Goal: Navigation & Orientation: Go to known website

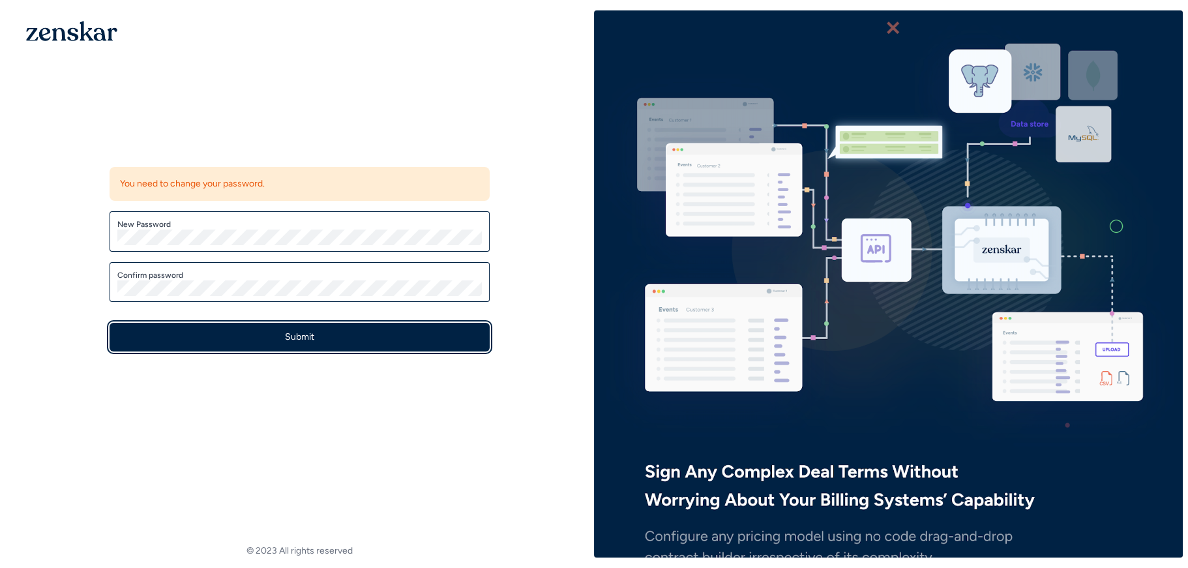
click at [219, 337] on button "Submit" at bounding box center [300, 337] width 380 height 29
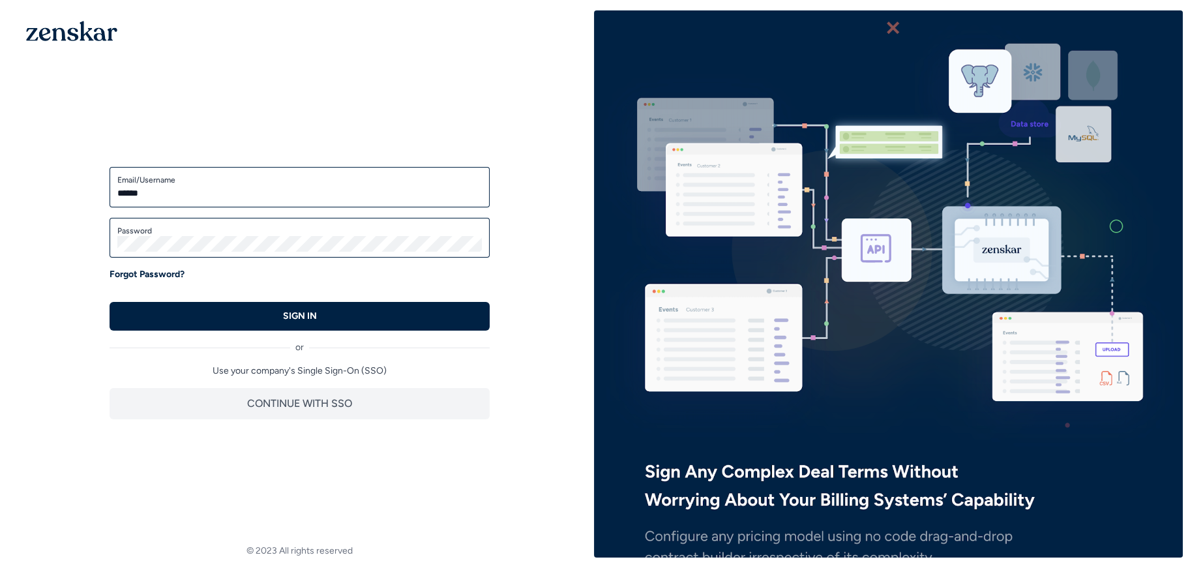
type input "**********"
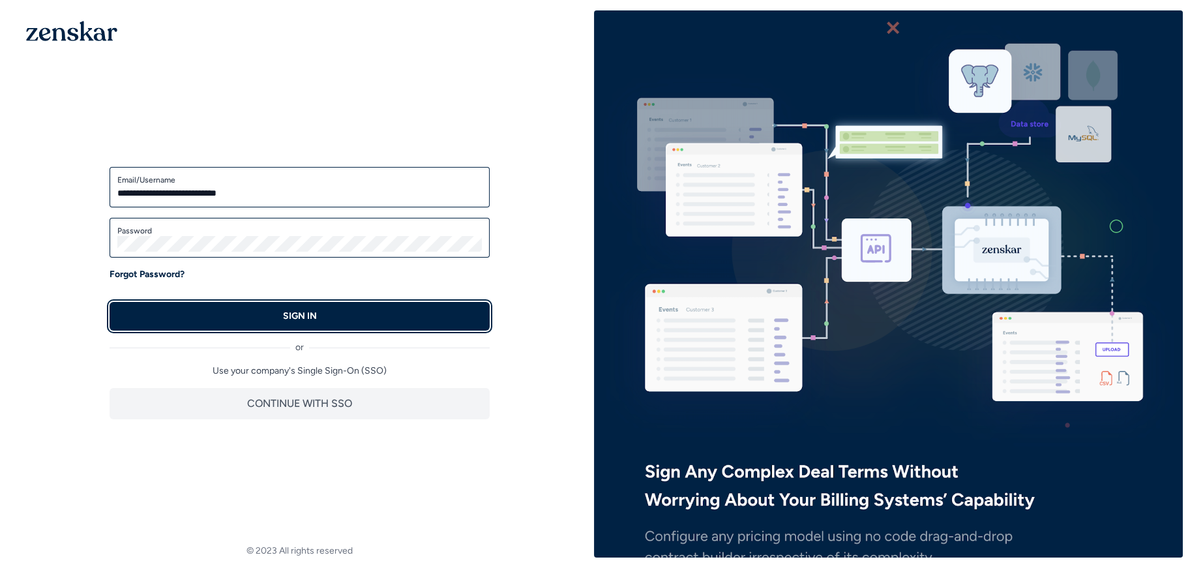
click at [287, 310] on p "SIGN IN" at bounding box center [300, 316] width 34 height 13
